Goal: Transaction & Acquisition: Purchase product/service

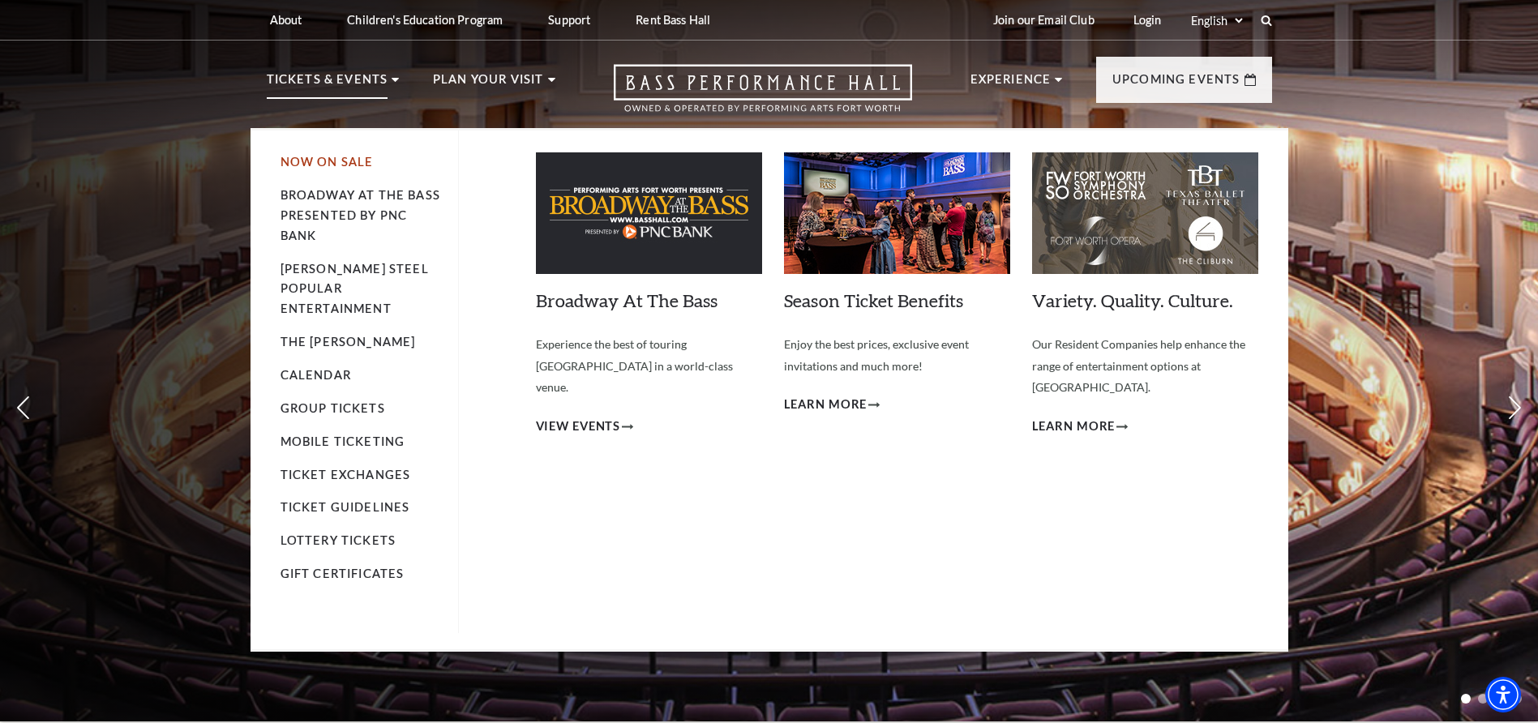
click at [334, 164] on link "Now On Sale" at bounding box center [327, 162] width 93 height 14
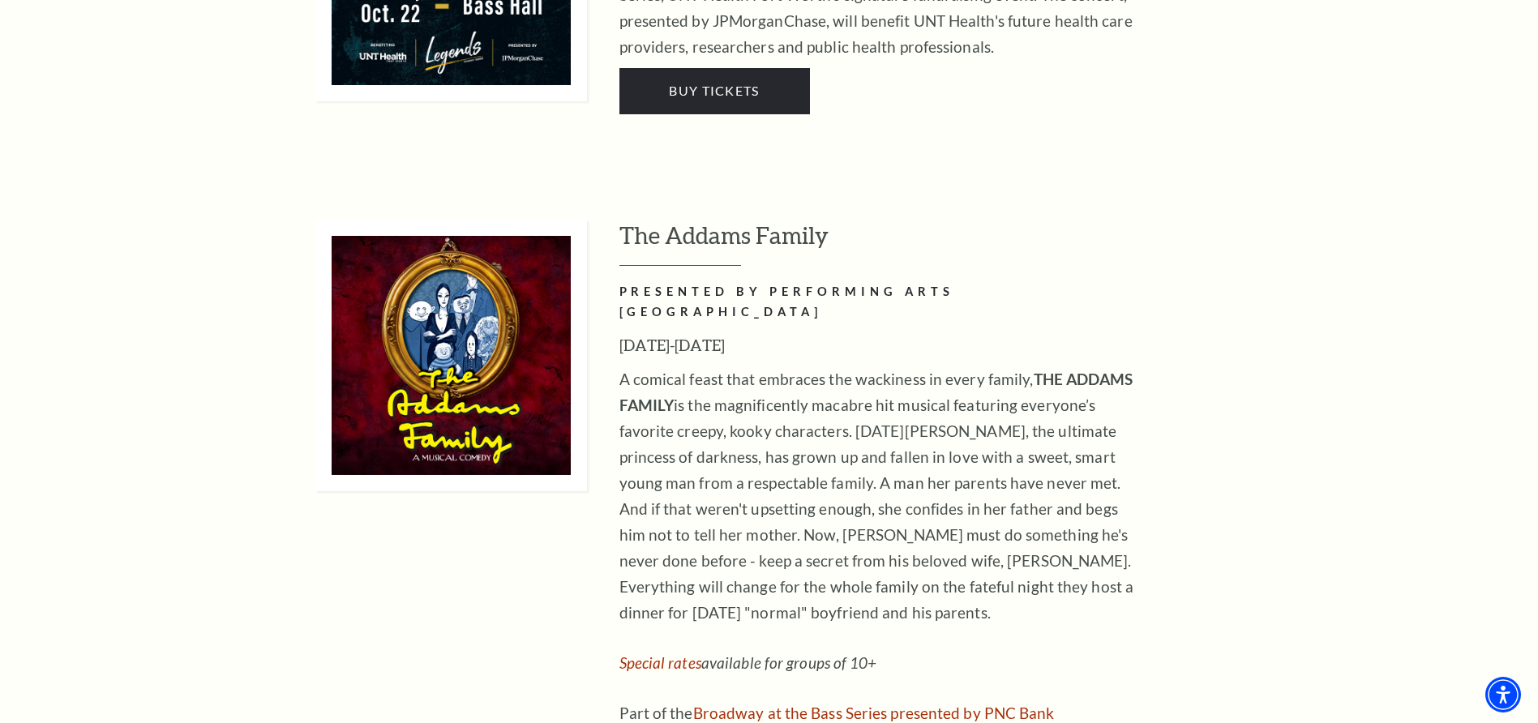
scroll to position [2514, 0]
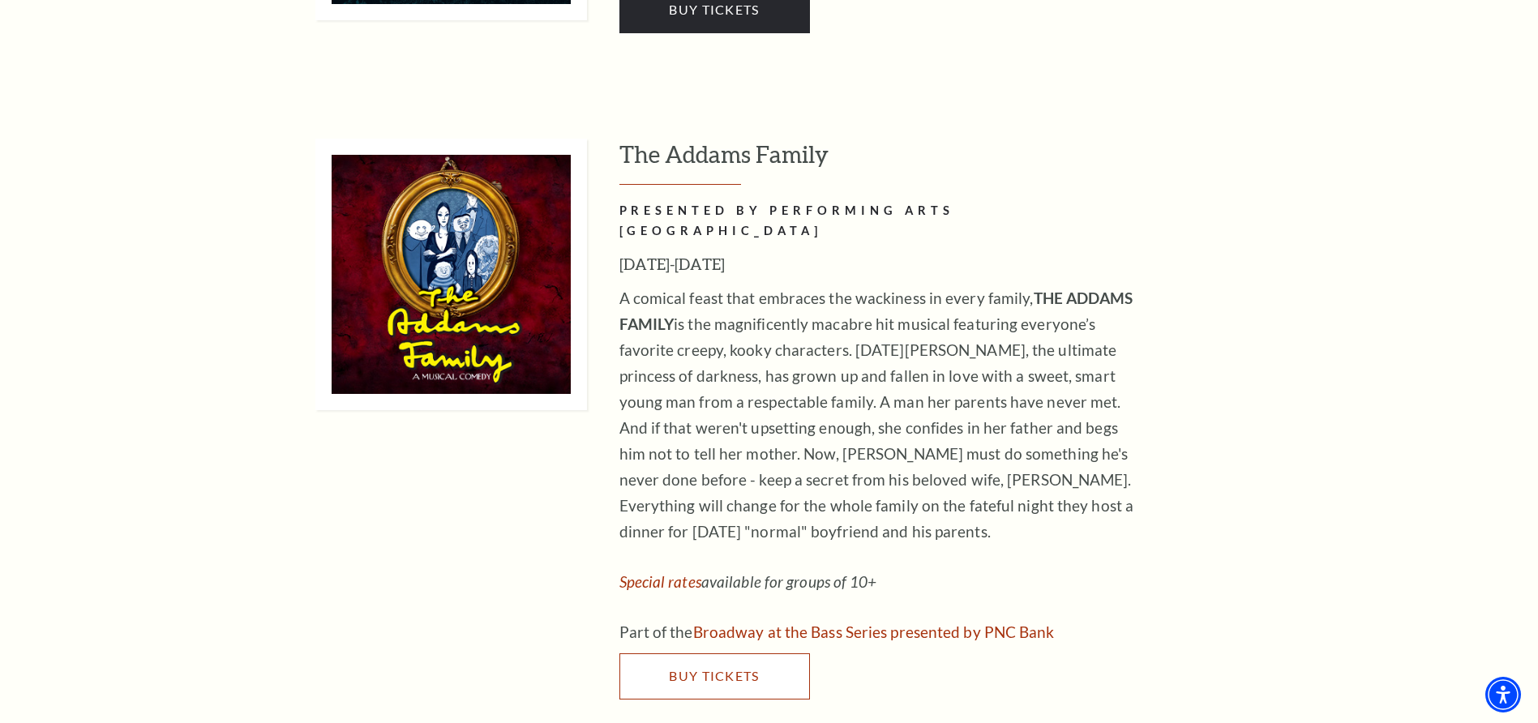
click at [686, 654] on link "Buy Tickets" at bounding box center [714, 676] width 191 height 45
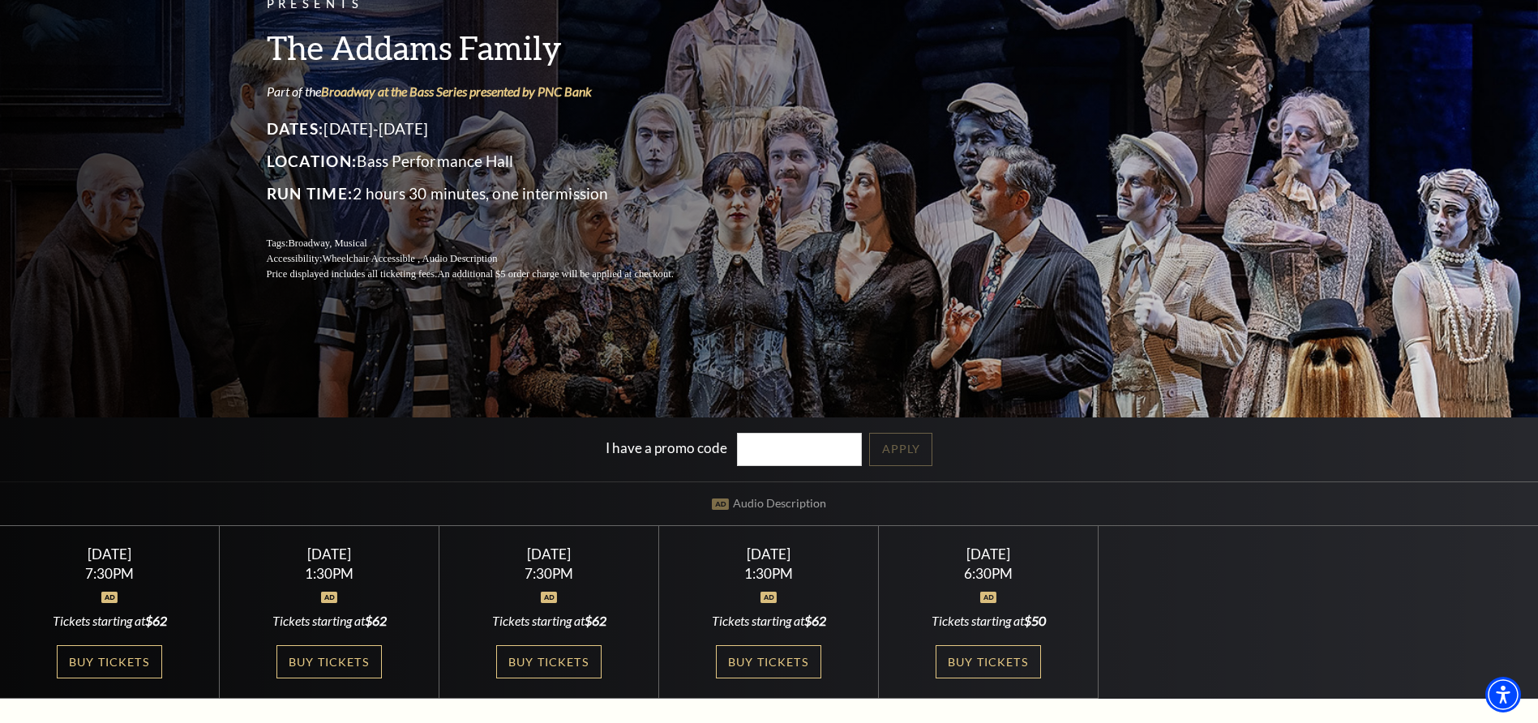
scroll to position [243, 0]
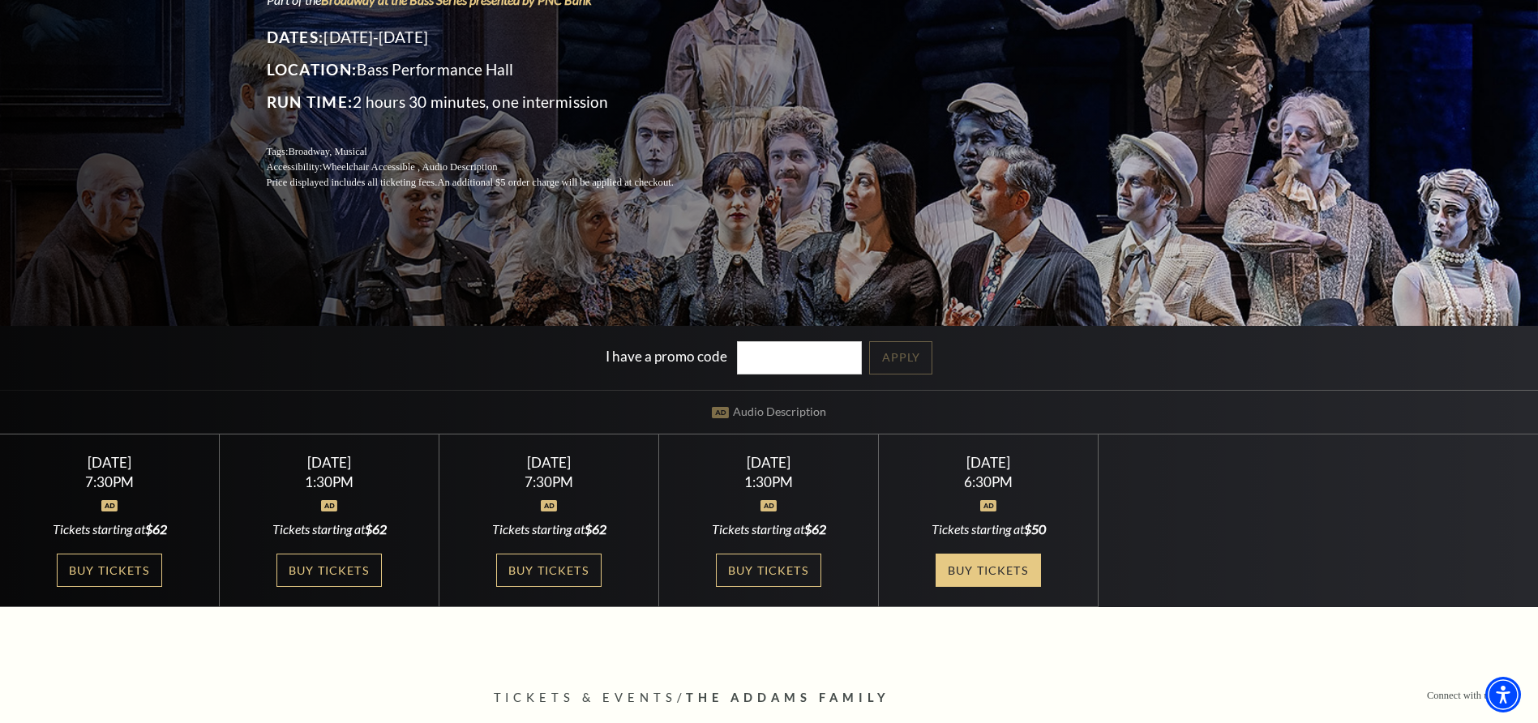
click at [1008, 569] on link "Buy Tickets" at bounding box center [988, 570] width 105 height 33
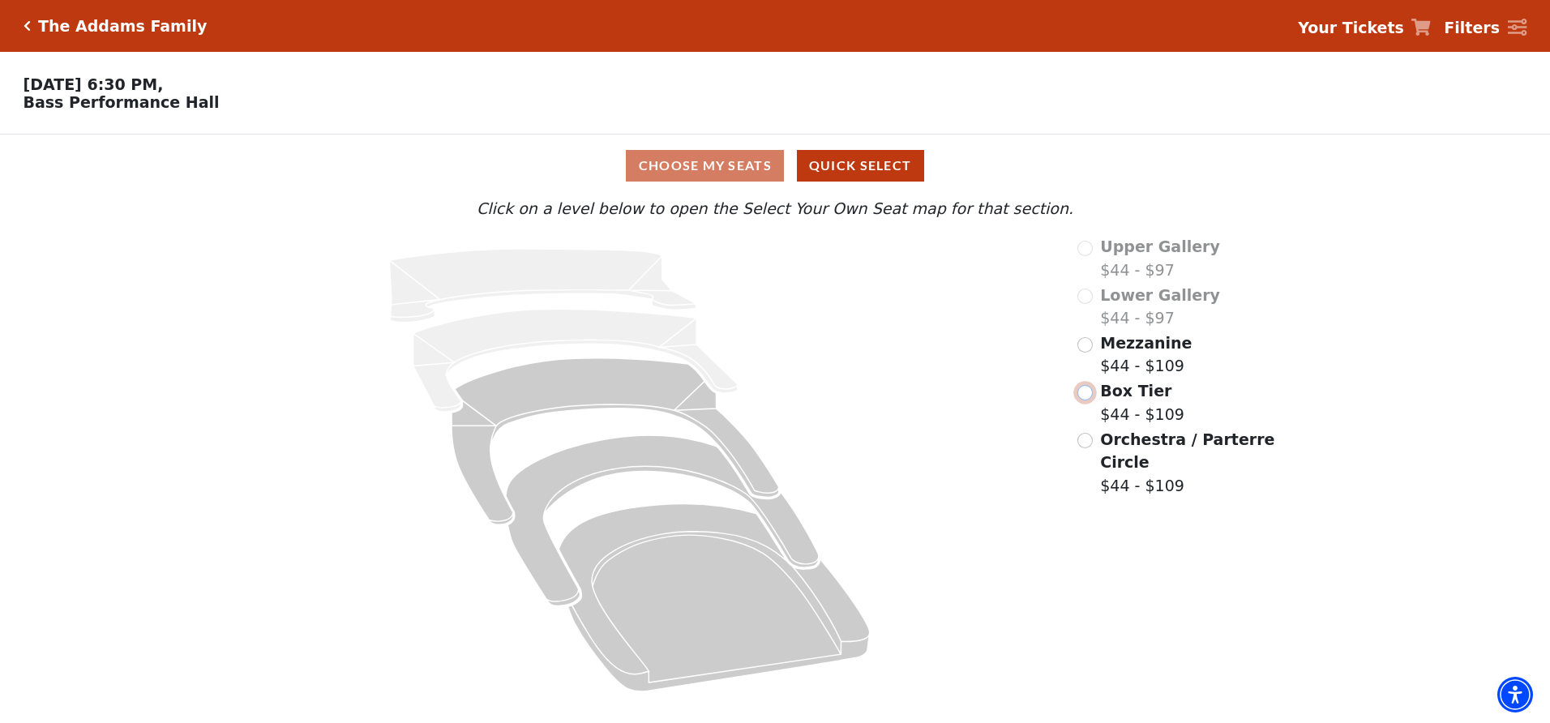
click at [1090, 401] on input "Box Tier$44 - $109\a" at bounding box center [1085, 392] width 15 height 15
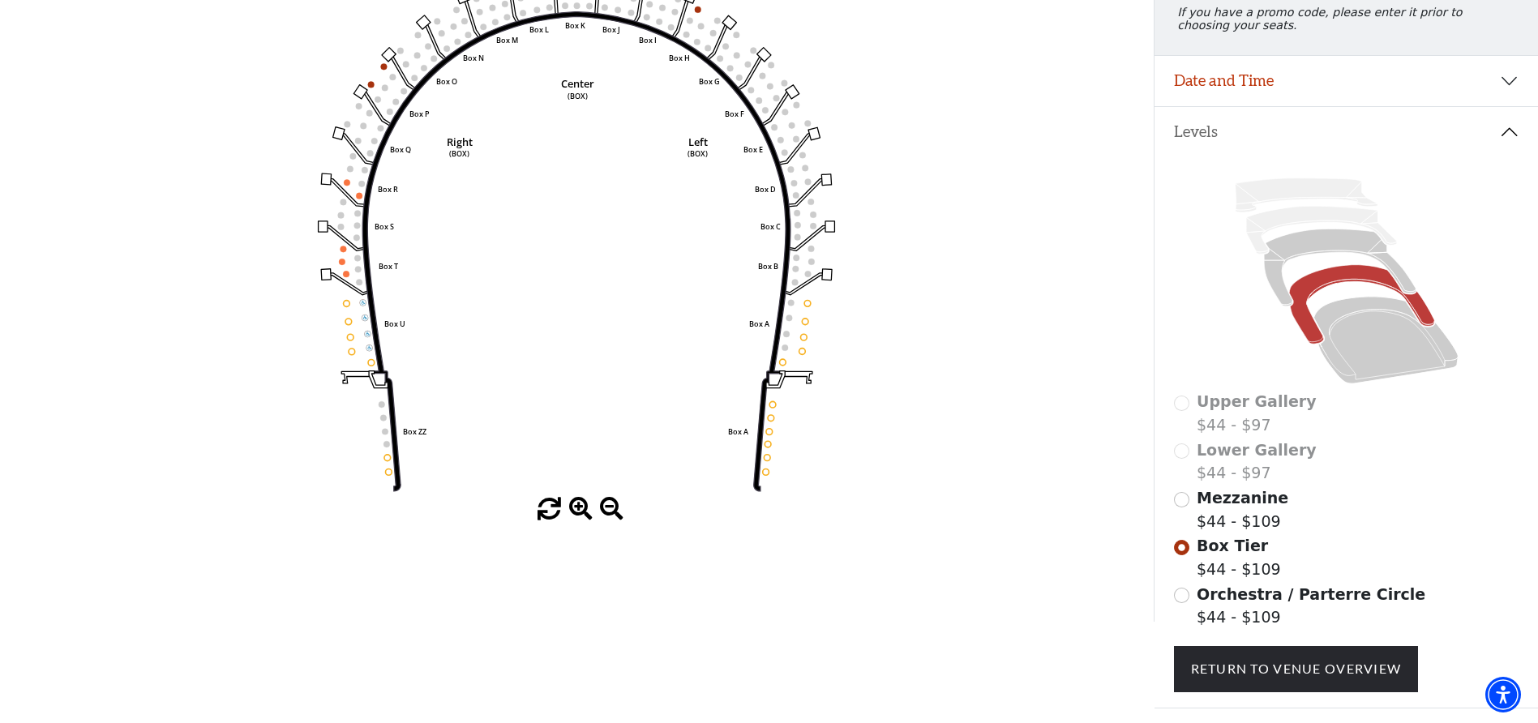
scroll to position [238, 0]
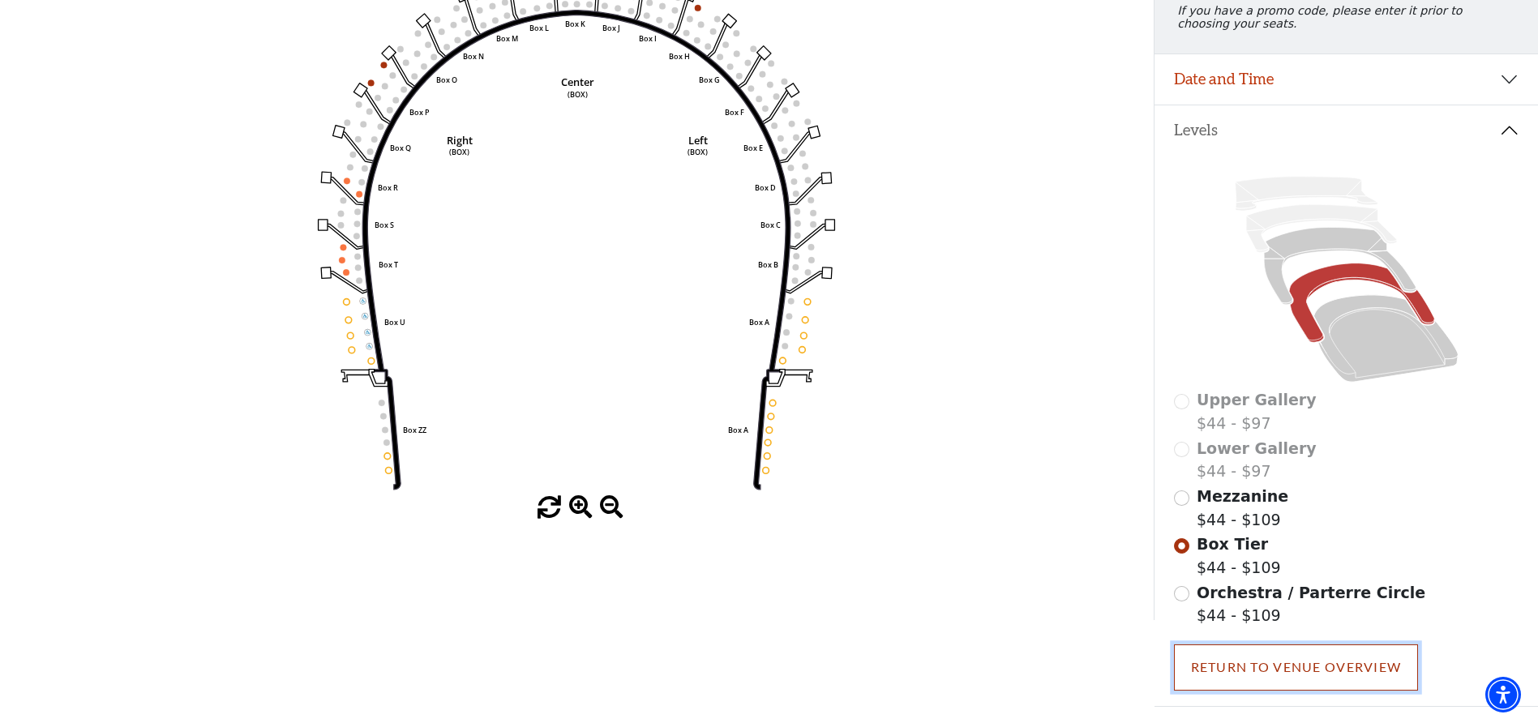
click at [1275, 675] on link "Return To Venue Overview" at bounding box center [1296, 667] width 245 height 45
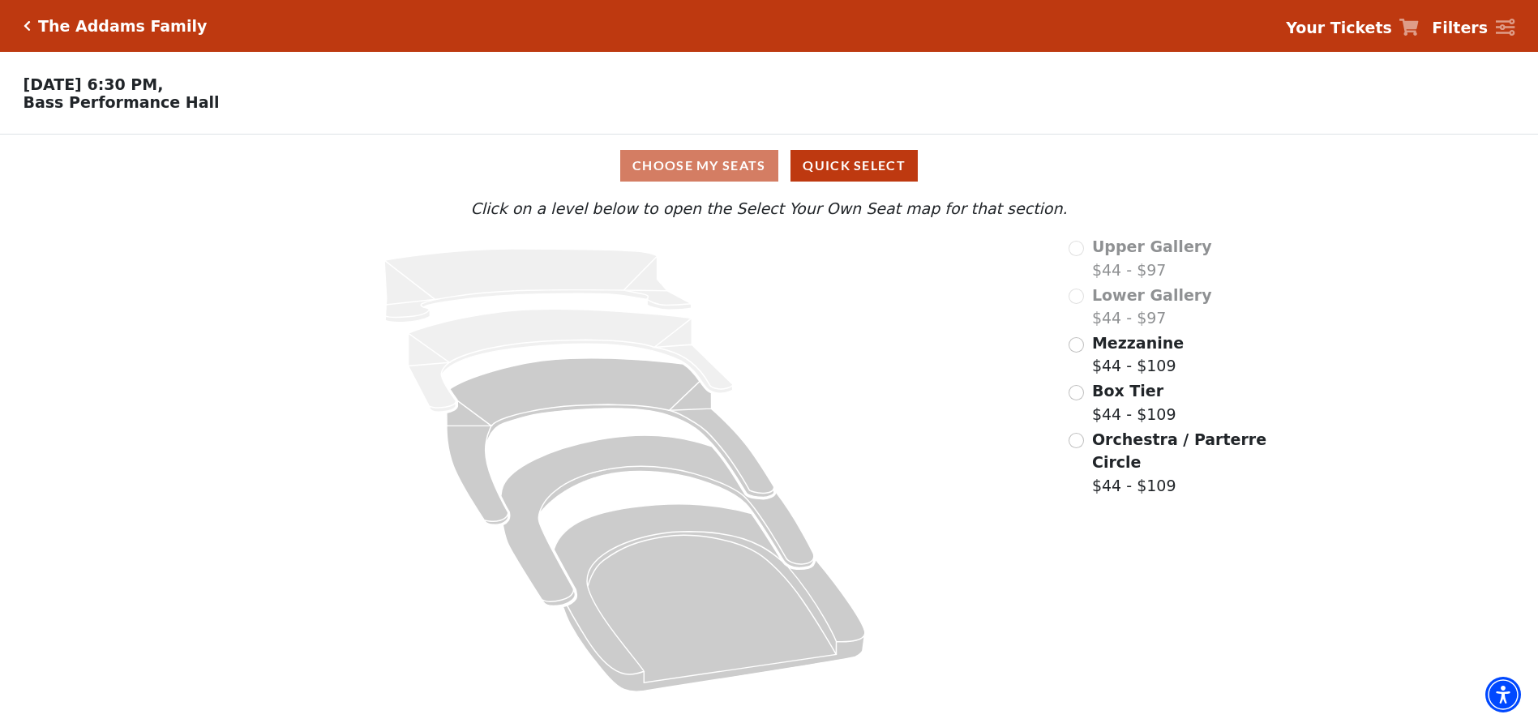
scroll to position [0, 0]
click at [879, 174] on button "Quick Select" at bounding box center [860, 166] width 127 height 32
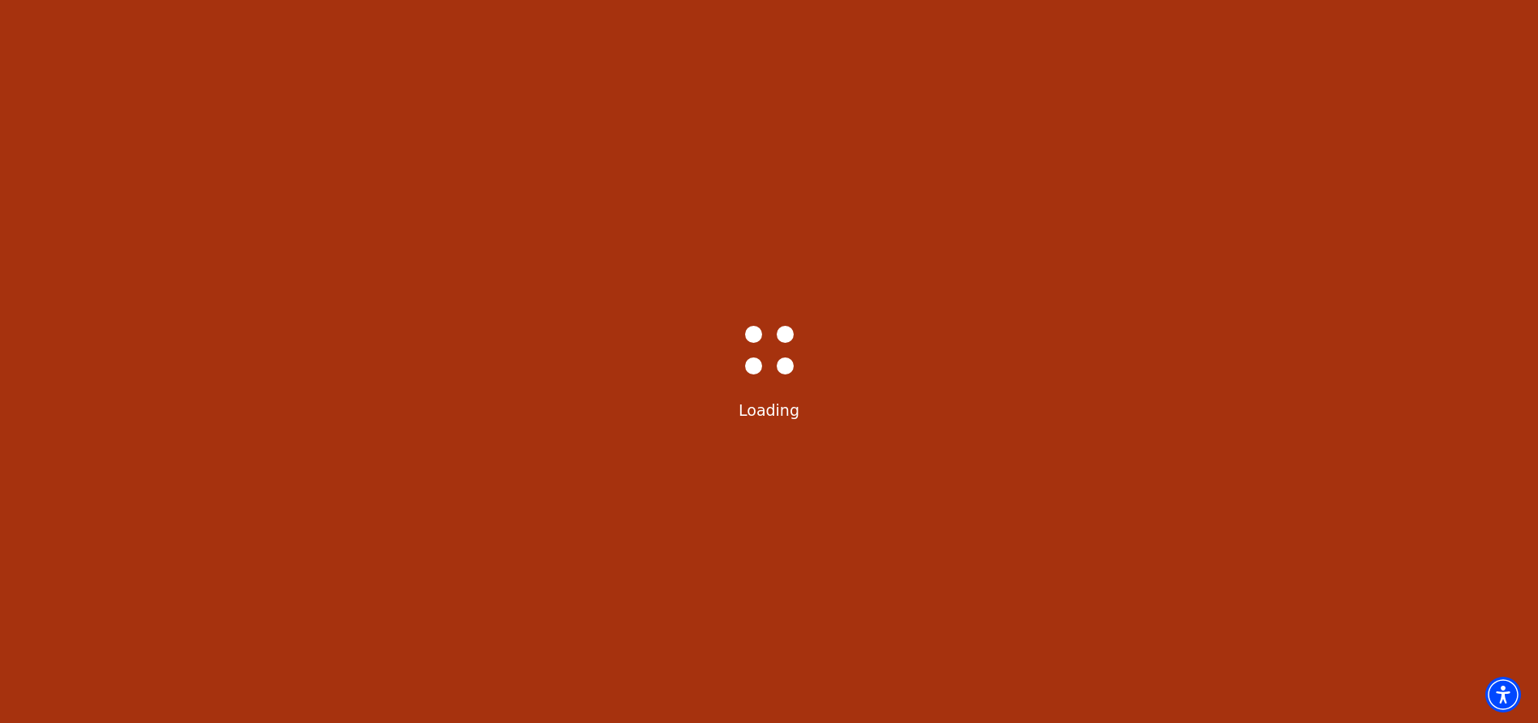
select select "6294"
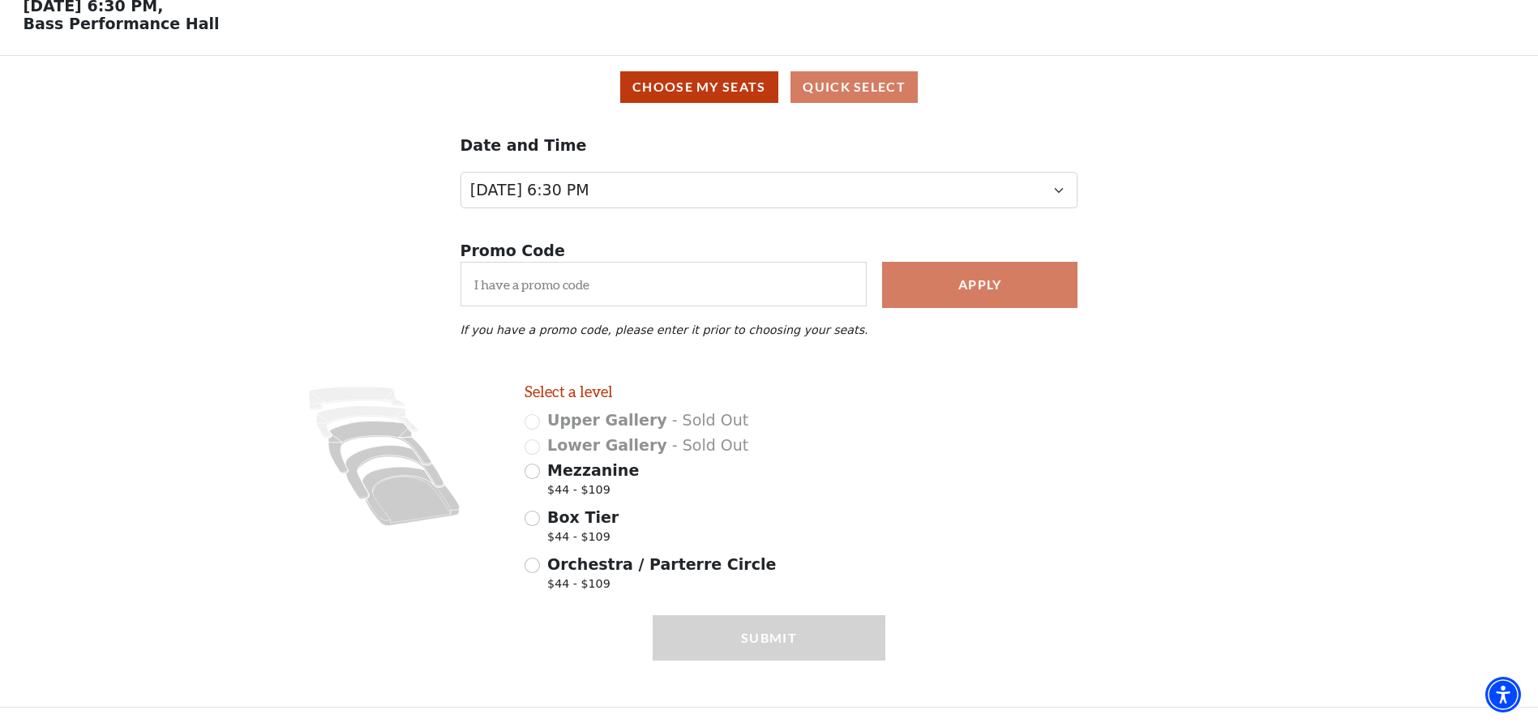
scroll to position [88, 0]
click at [700, 92] on button "Choose My Seats" at bounding box center [699, 87] width 158 height 32
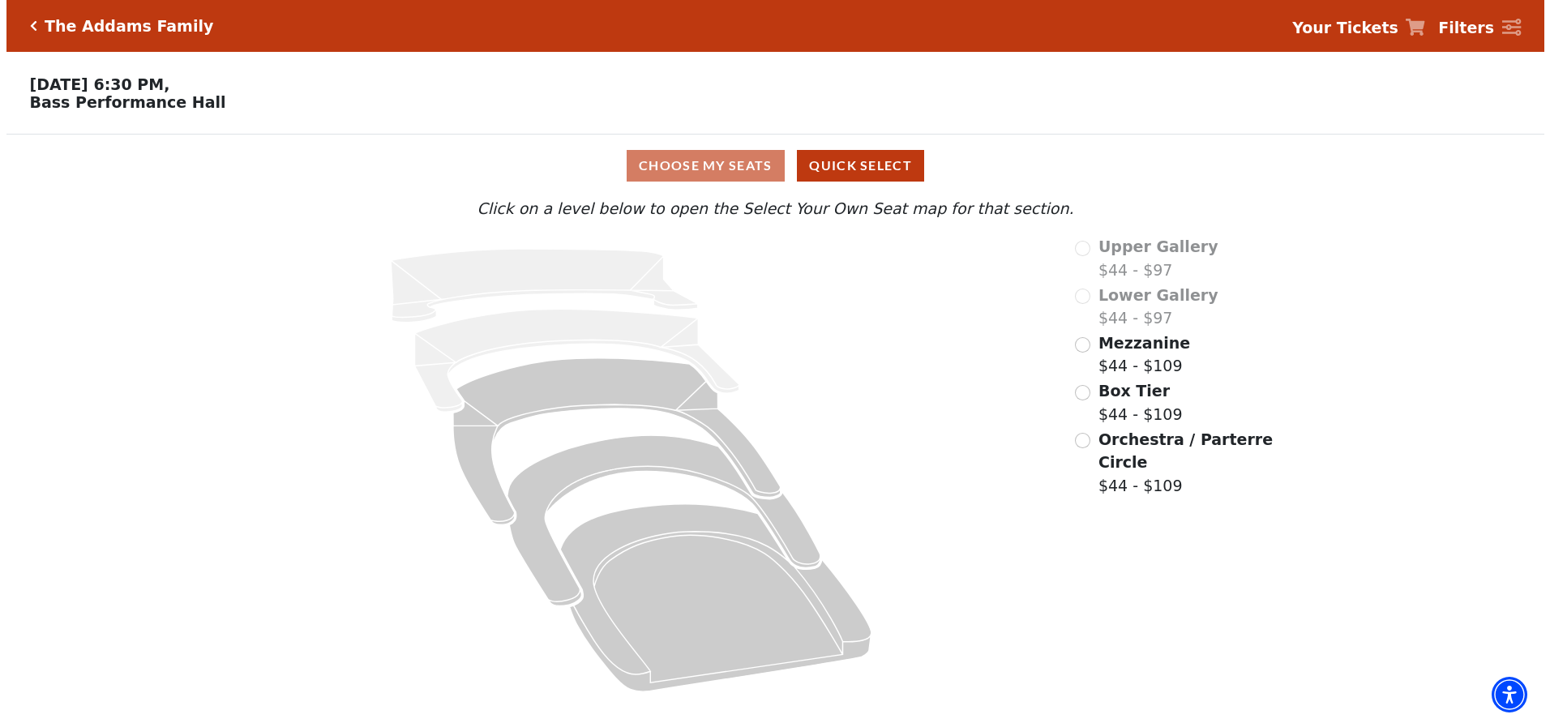
scroll to position [0, 0]
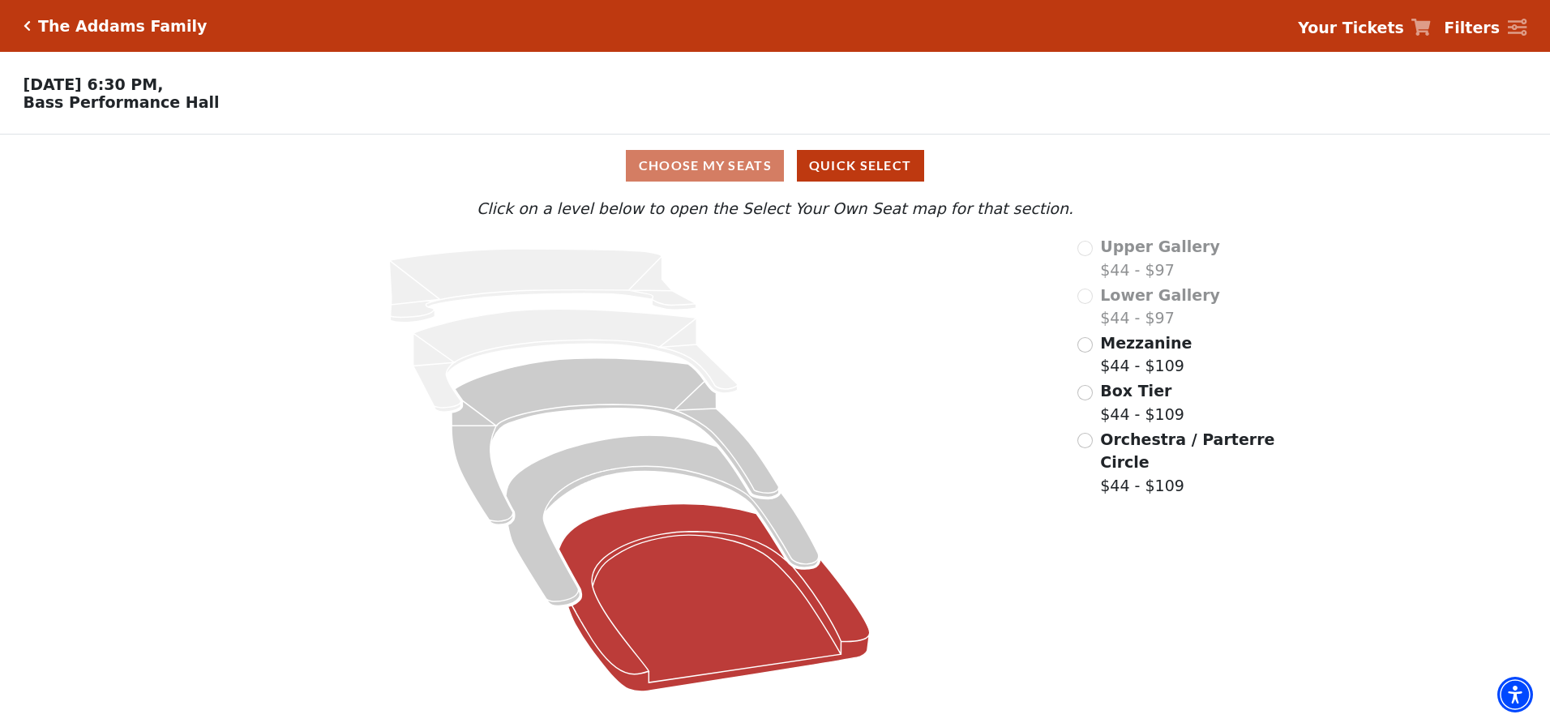
click at [739, 611] on icon at bounding box center [714, 597] width 311 height 187
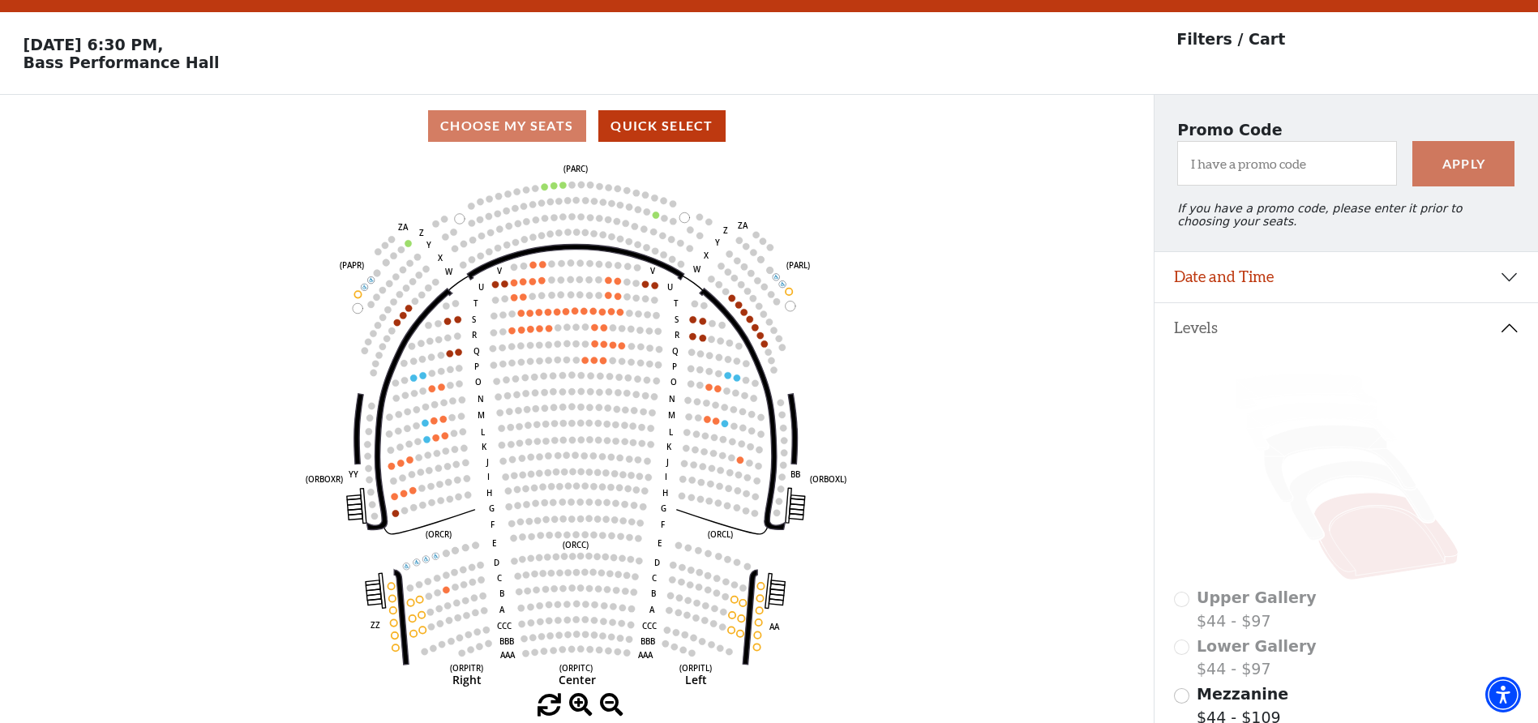
scroll to position [75, 0]
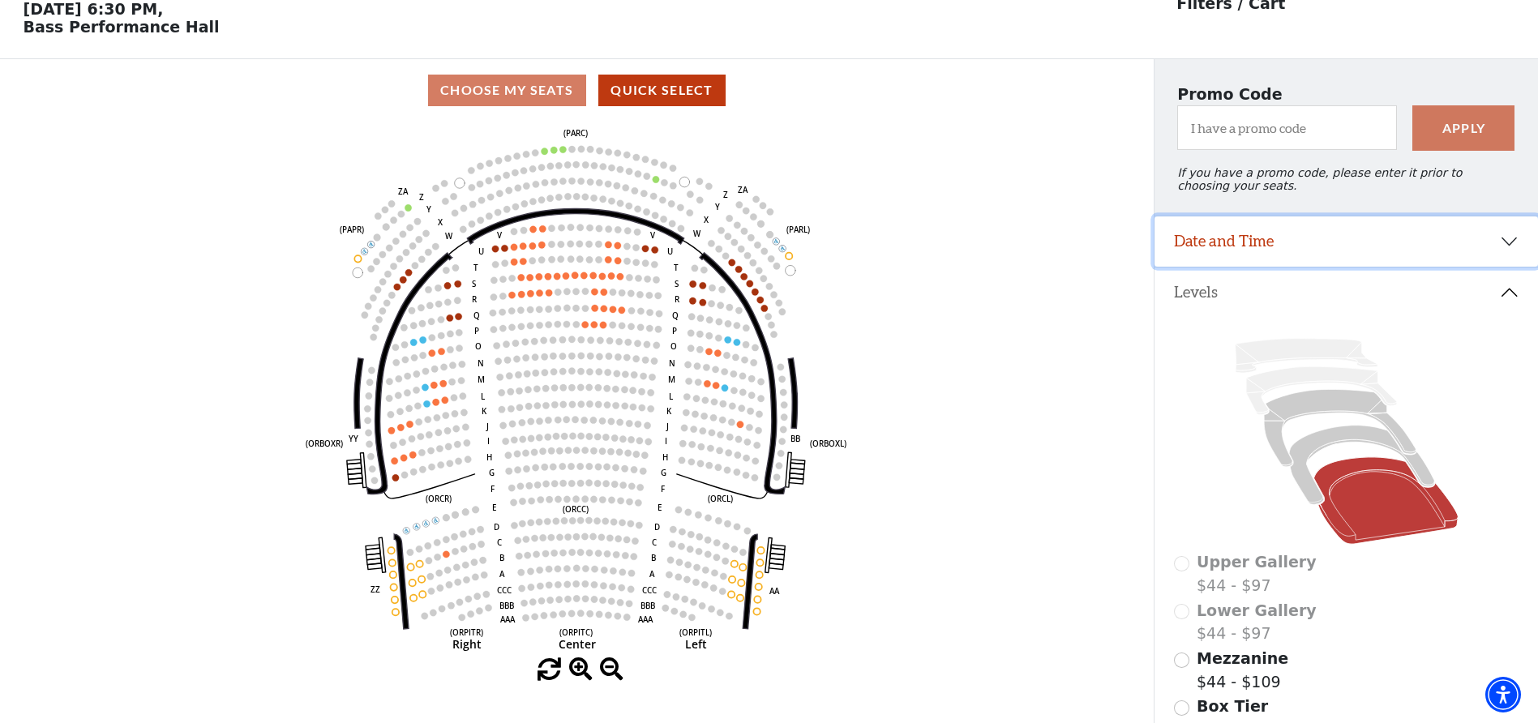
click at [1279, 232] on button "Date and Time" at bounding box center [1347, 241] width 384 height 50
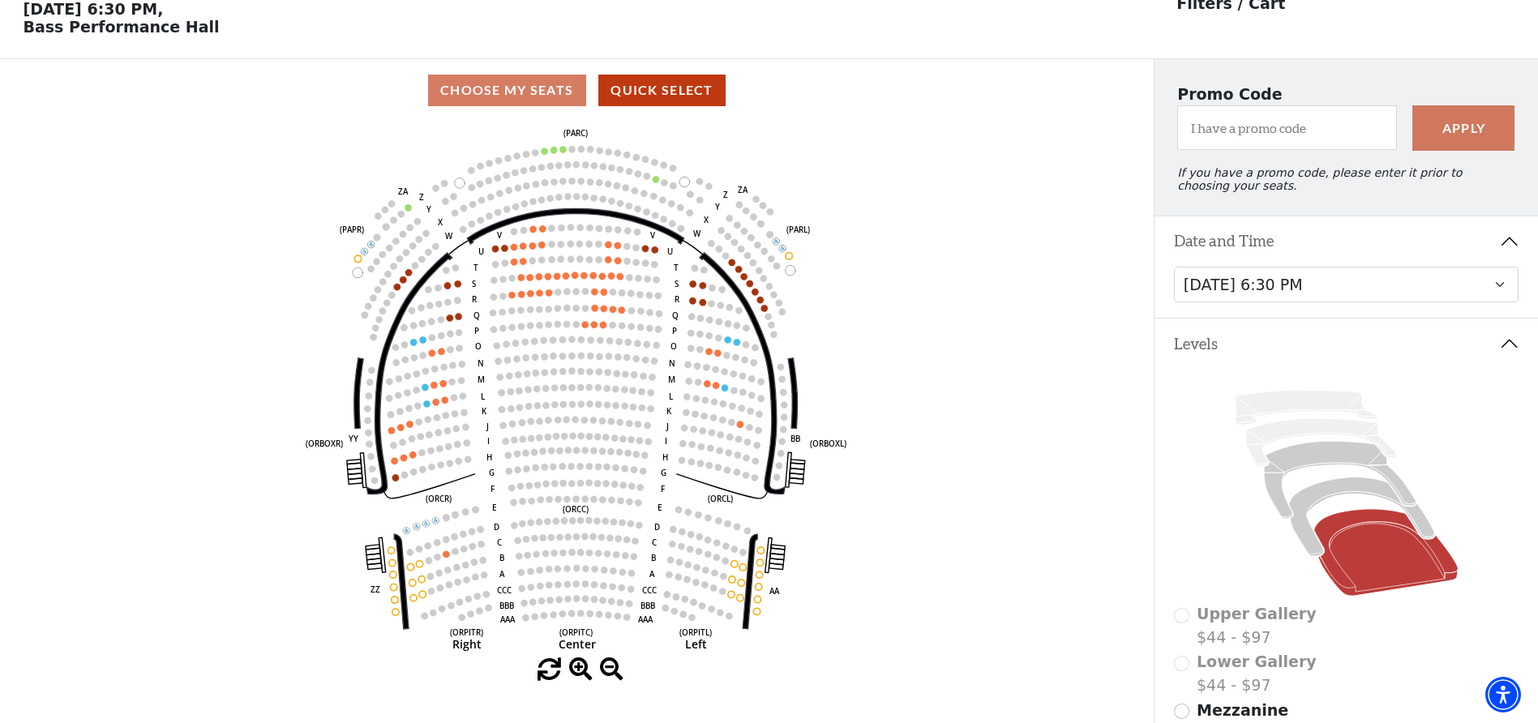
click at [924, 259] on icon "Left (ORPITL) Right (ORPITR) Center (ORPITC) ZZ AA YY BB ZA ZA (ORCL) (ORCR) (O…" at bounding box center [577, 390] width 1038 height 537
click at [1322, 508] on icon at bounding box center [1361, 517] width 145 height 79
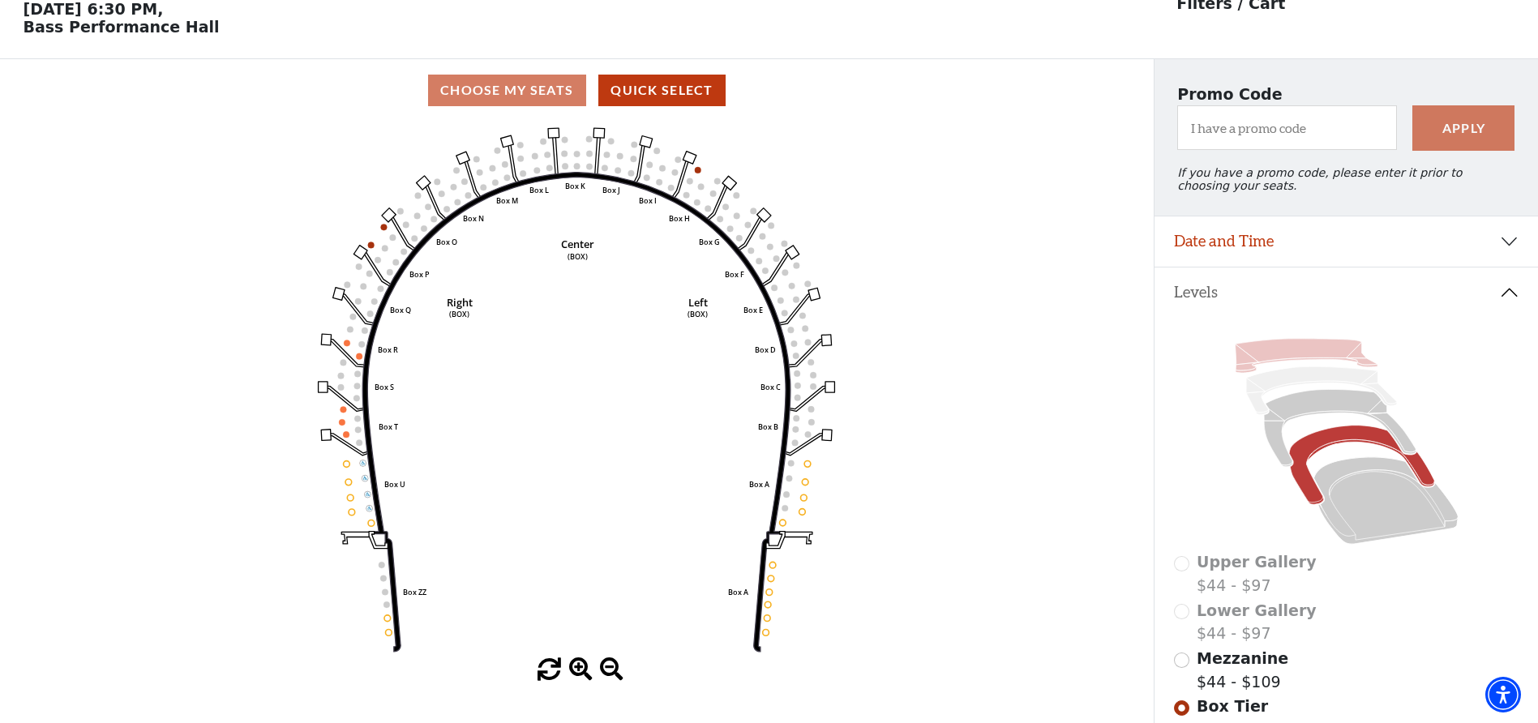
click at [1303, 358] on icon at bounding box center [1306, 356] width 143 height 34
click at [1305, 417] on icon at bounding box center [1340, 428] width 152 height 77
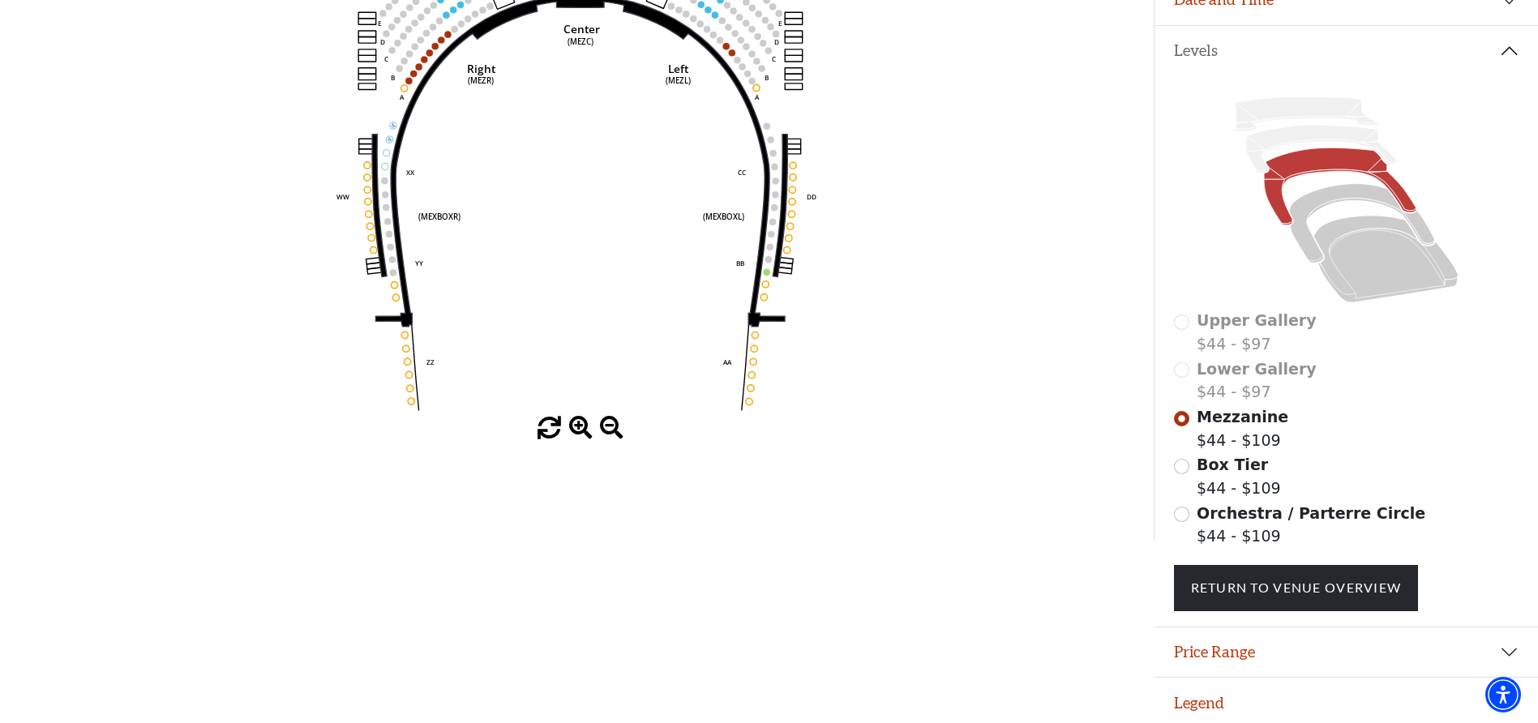
scroll to position [319, 0]
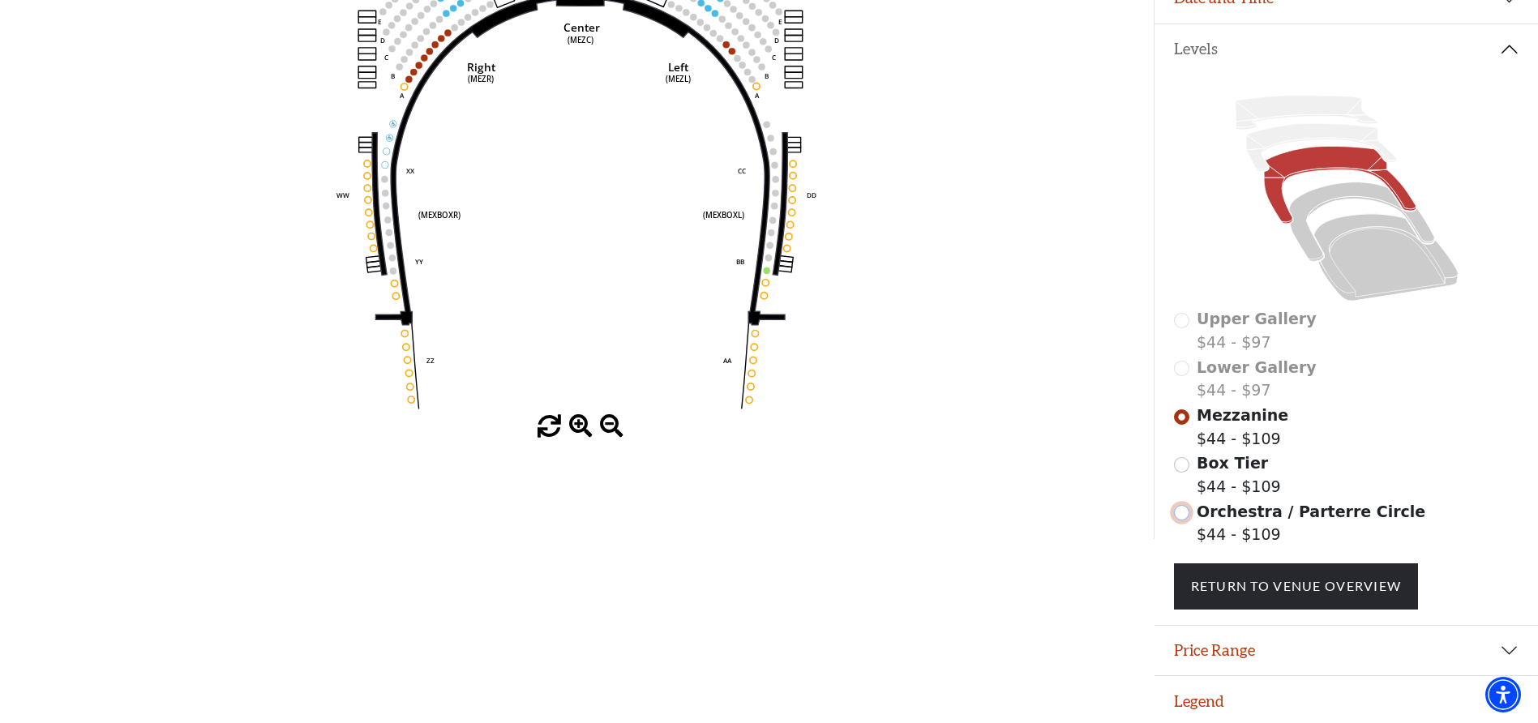
click at [1188, 521] on input "Orchestra / Parterre Circle$44 - $109\a" at bounding box center [1181, 512] width 15 height 15
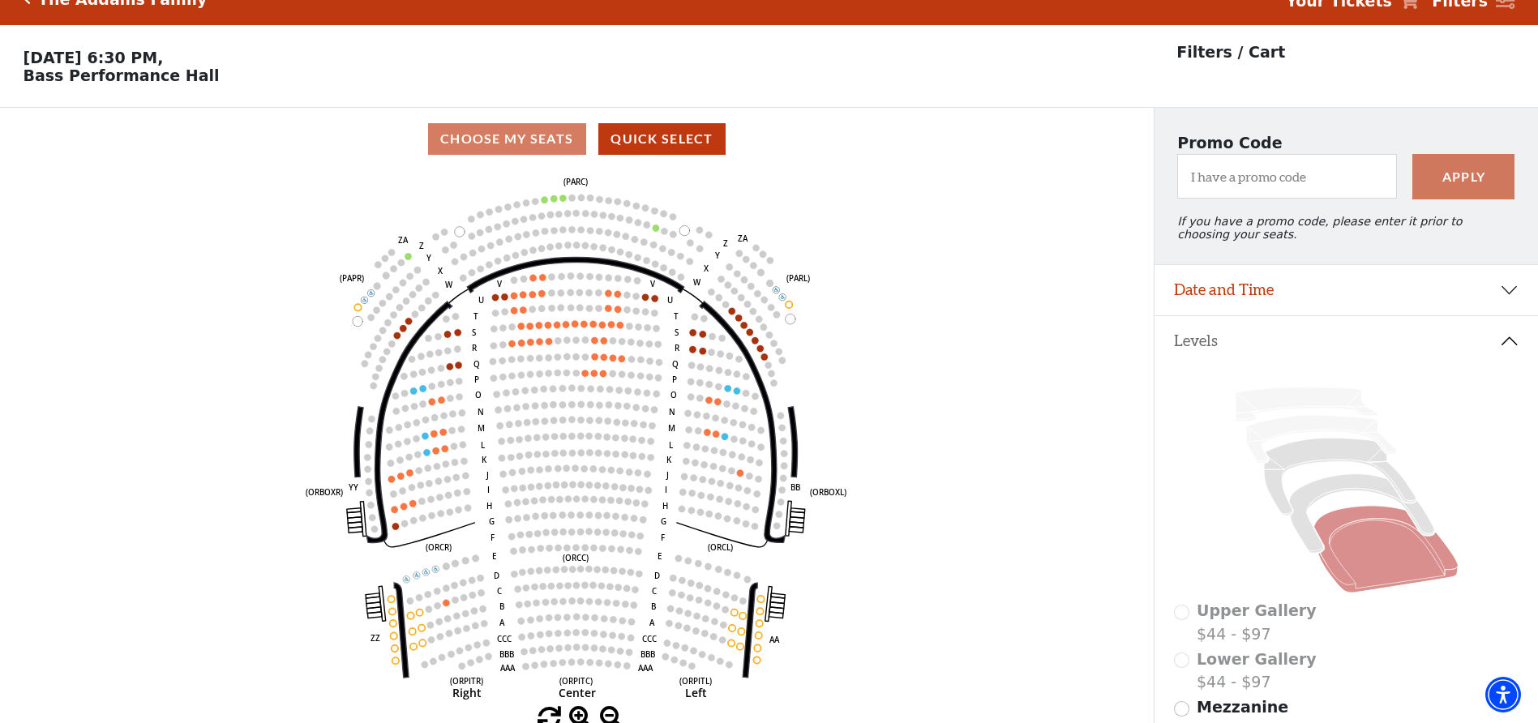
scroll to position [75, 0]
